Goal: Navigation & Orientation: Go to known website

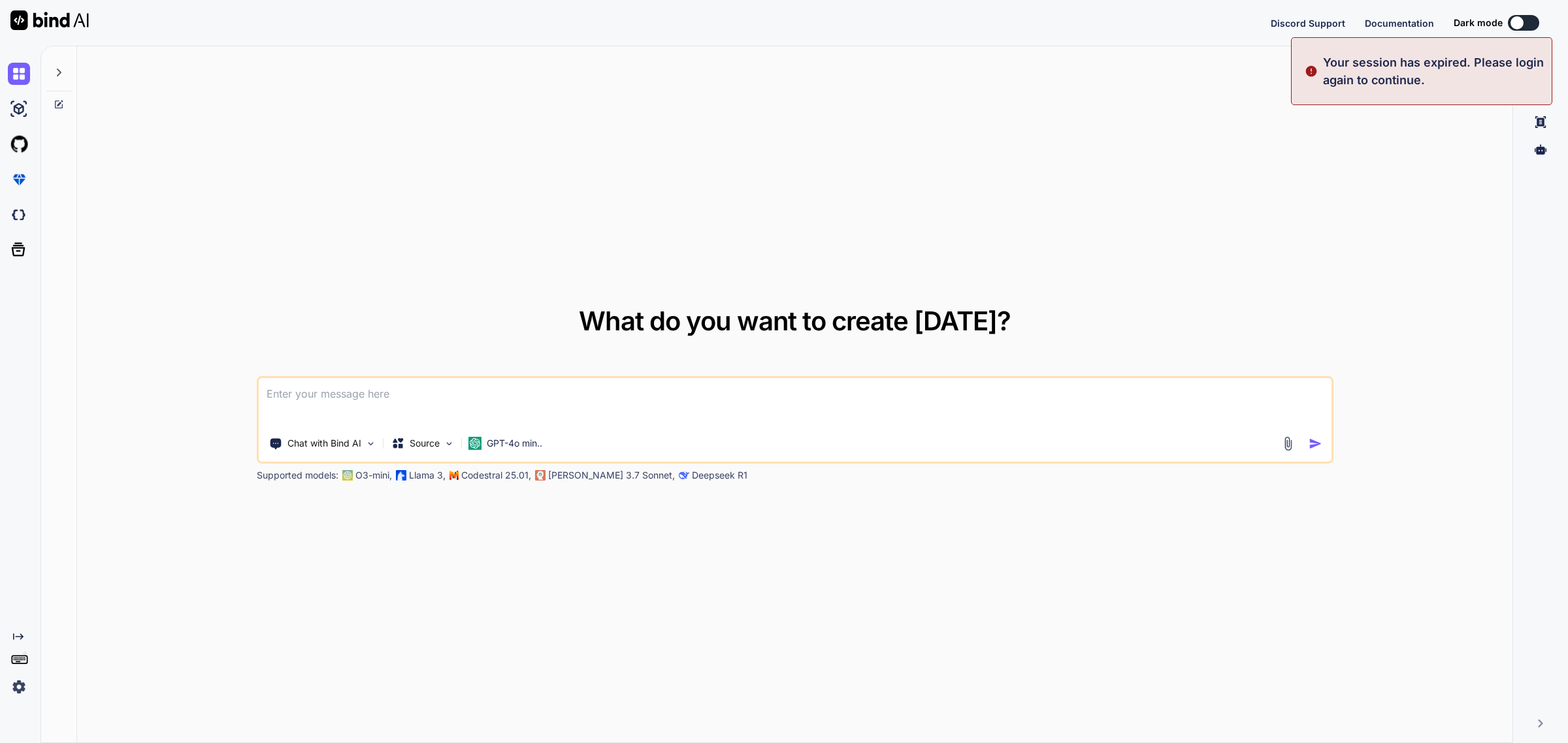
type textarea "x"
